Goal: Information Seeking & Learning: Learn about a topic

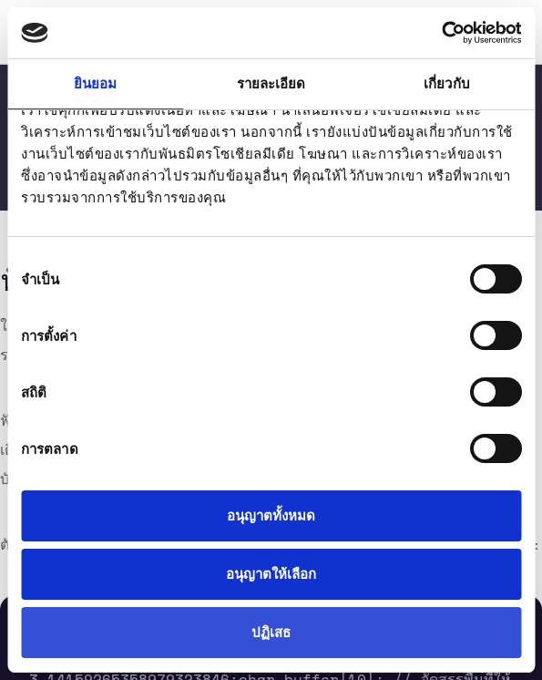
click at [242, 643] on button "ปฏิเสธ" at bounding box center [271, 633] width 500 height 52
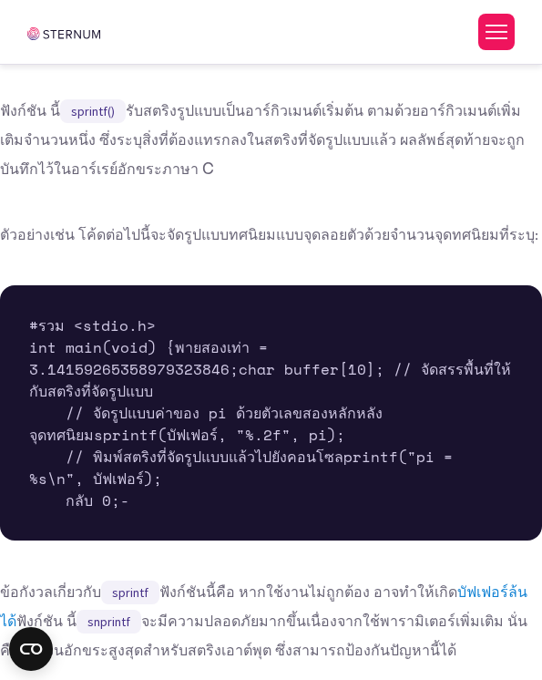
scroll to position [439, 0]
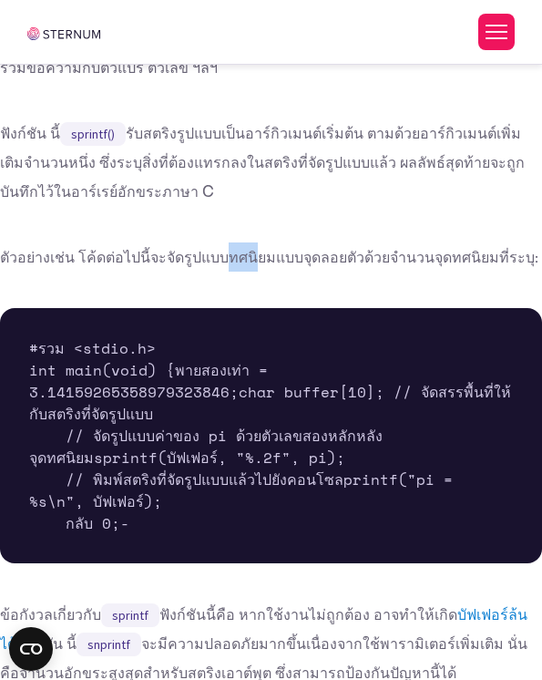
drag, startPoint x: 221, startPoint y: 263, endPoint x: 241, endPoint y: 266, distance: 20.2
click at [241, 266] on font "ตัวอย่างเช่น โค้ดต่อไปนี้จะจัดรูปแบบทศนิยมแบบจุดลอยตัวด้วยจำนวนจุดทศนิยมที่ระบุ:" at bounding box center [269, 256] width 539 height 19
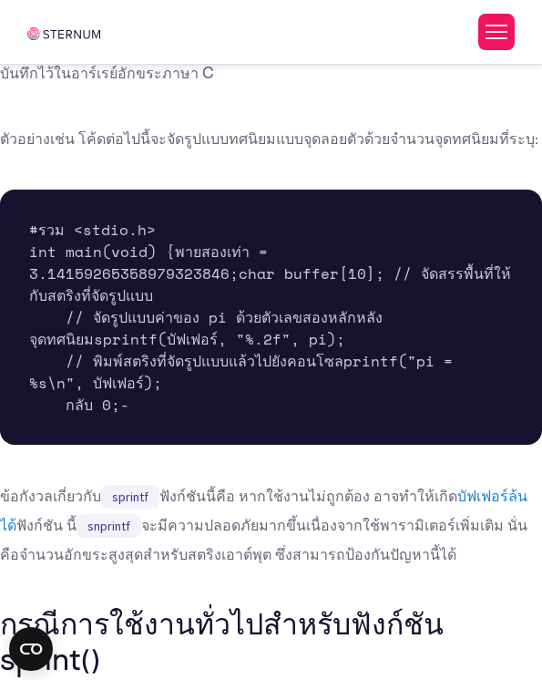
scroll to position [553, 0]
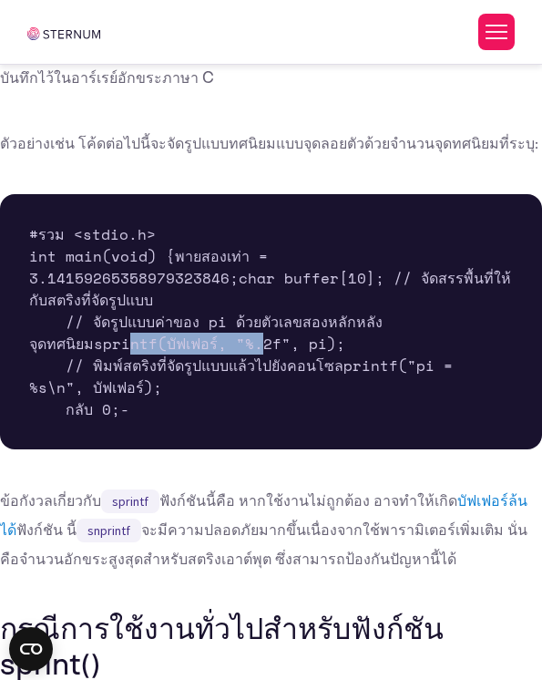
drag, startPoint x: 52, startPoint y: 388, endPoint x: 184, endPoint y: 395, distance: 132.3
click at [185, 354] on font "sprintf(บัฟเฟอร์, "%.2f", pi);" at bounding box center [219, 344] width 251 height 22
click at [190, 354] on font "sprintf(บัฟเฟอร์, "%.2f", pi);" at bounding box center [219, 344] width 251 height 22
drag, startPoint x: 190, startPoint y: 390, endPoint x: 134, endPoint y: 387, distance: 56.6
click at [134, 354] on font "sprintf(บัฟเฟอร์, "%.2f", pi);" at bounding box center [219, 344] width 251 height 22
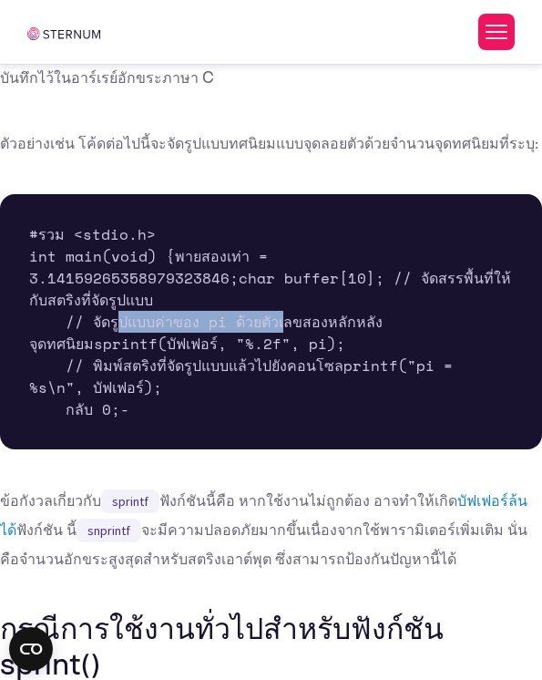
drag, startPoint x: 95, startPoint y: 363, endPoint x: 244, endPoint y: 359, distance: 149.5
click at [245, 354] on font "// จัดรูปแบบค่าของ pi ด้วยตัวเลขสองหลักหลังจุดทศนิยม" at bounding box center [206, 333] width 354 height 44
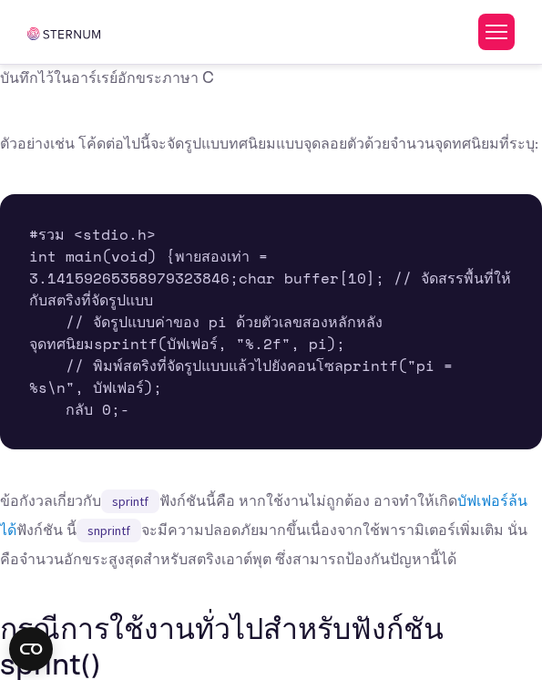
click at [252, 344] on pre "#รวม <stdio.h> int main(void) { พายสองเท่า = 3.14159265358979323846; char buffe…" at bounding box center [271, 321] width 542 height 255
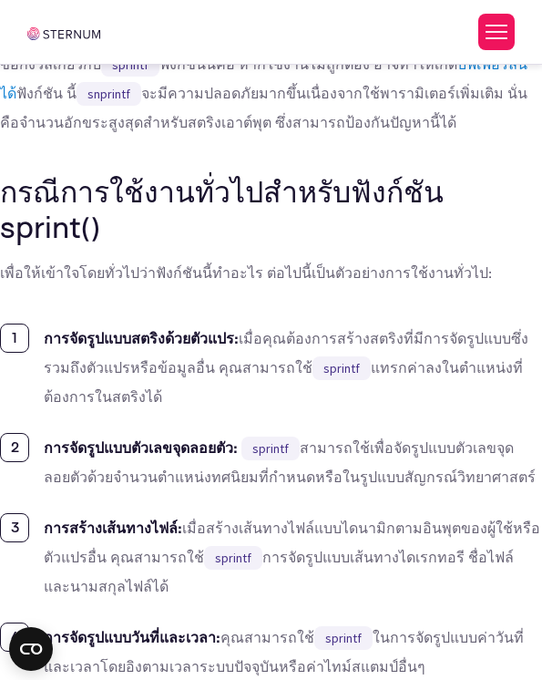
scroll to position [983, 0]
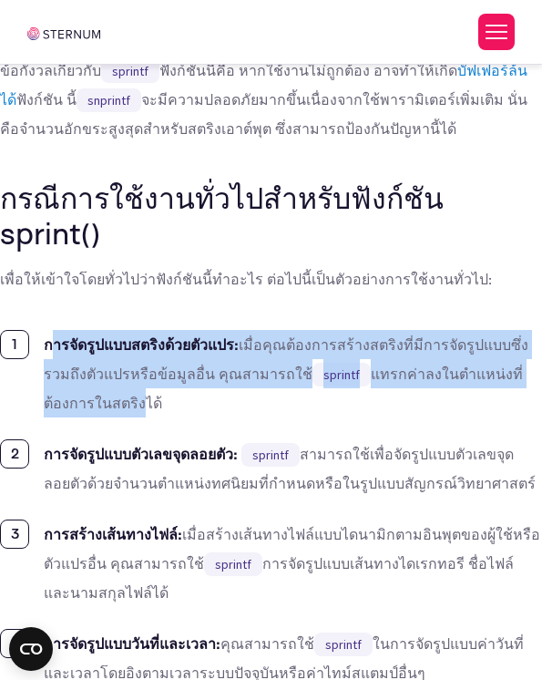
drag, startPoint x: 55, startPoint y: 421, endPoint x: 77, endPoint y: 463, distance: 47.3
click at [77, 417] on li "การจัดรูปแบบสตริงด้วยตัวแปร: เมื่อคุณต้องการสร้างสตริงที่มีการจัดรูปแบบซึ่งรวมถ…" at bounding box center [271, 373] width 542 height 87
drag, startPoint x: 92, startPoint y: 482, endPoint x: 31, endPoint y: 415, distance: 91.0
click at [31, 415] on li "การจัดรูปแบบสตริงด้วยตัวแปร: เมื่อคุณต้องการสร้างสตริงที่มีการจัดรูปแบบซึ่งรวมถ…" at bounding box center [271, 373] width 542 height 87
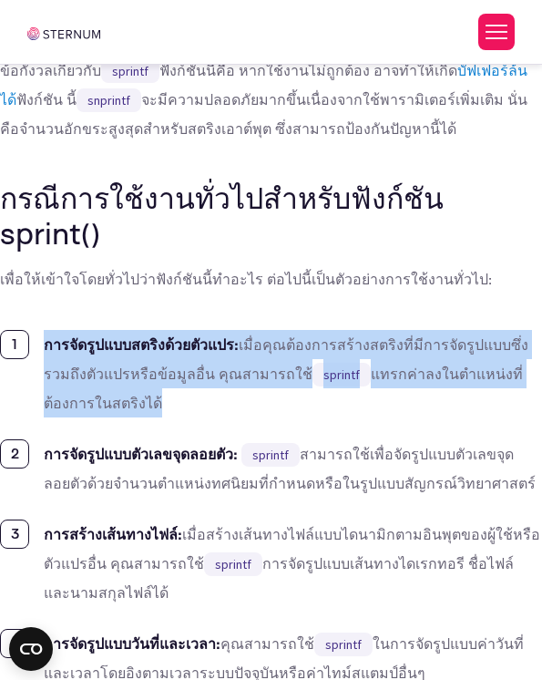
click at [55, 354] on font "การจัดรูปแบบสตริงด้วยตัวแปร:" at bounding box center [141, 343] width 195 height 19
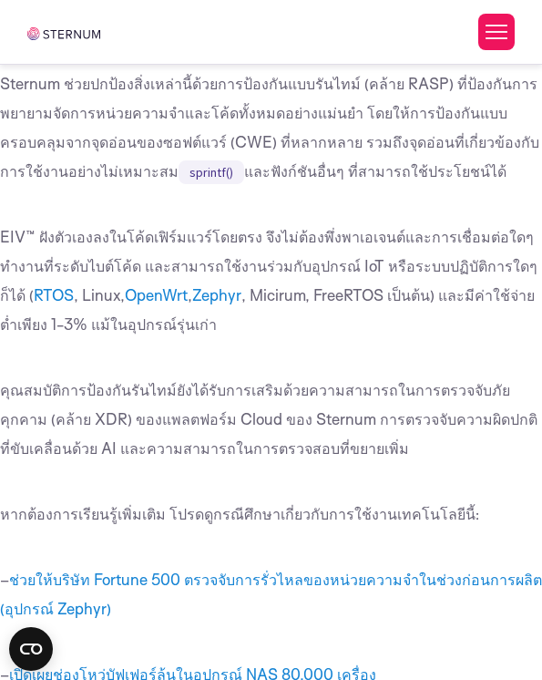
scroll to position [5468, 0]
